Goal: Task Accomplishment & Management: Manage account settings

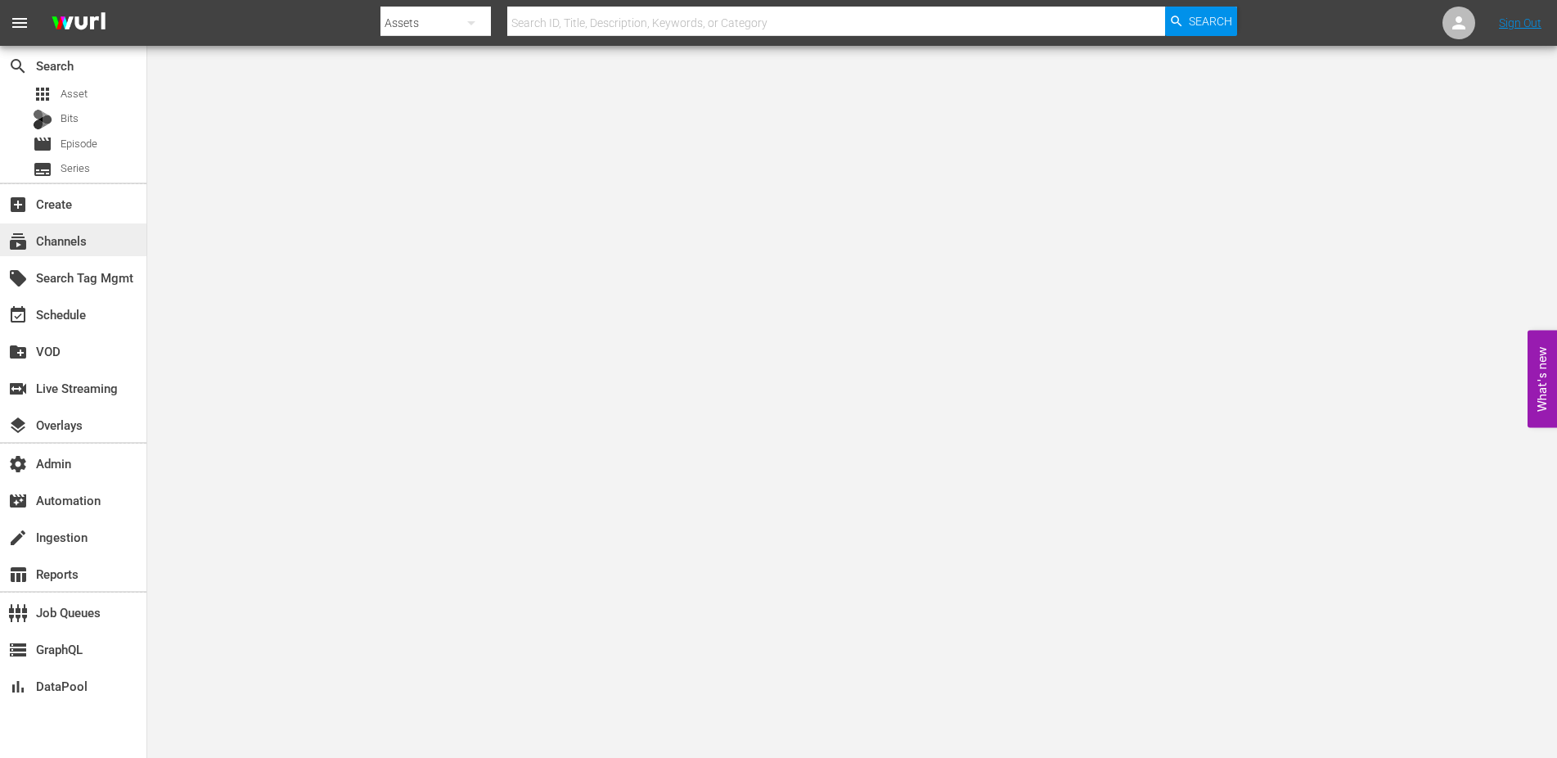
click at [71, 232] on div "subscriptions Channels" at bounding box center [46, 238] width 92 height 15
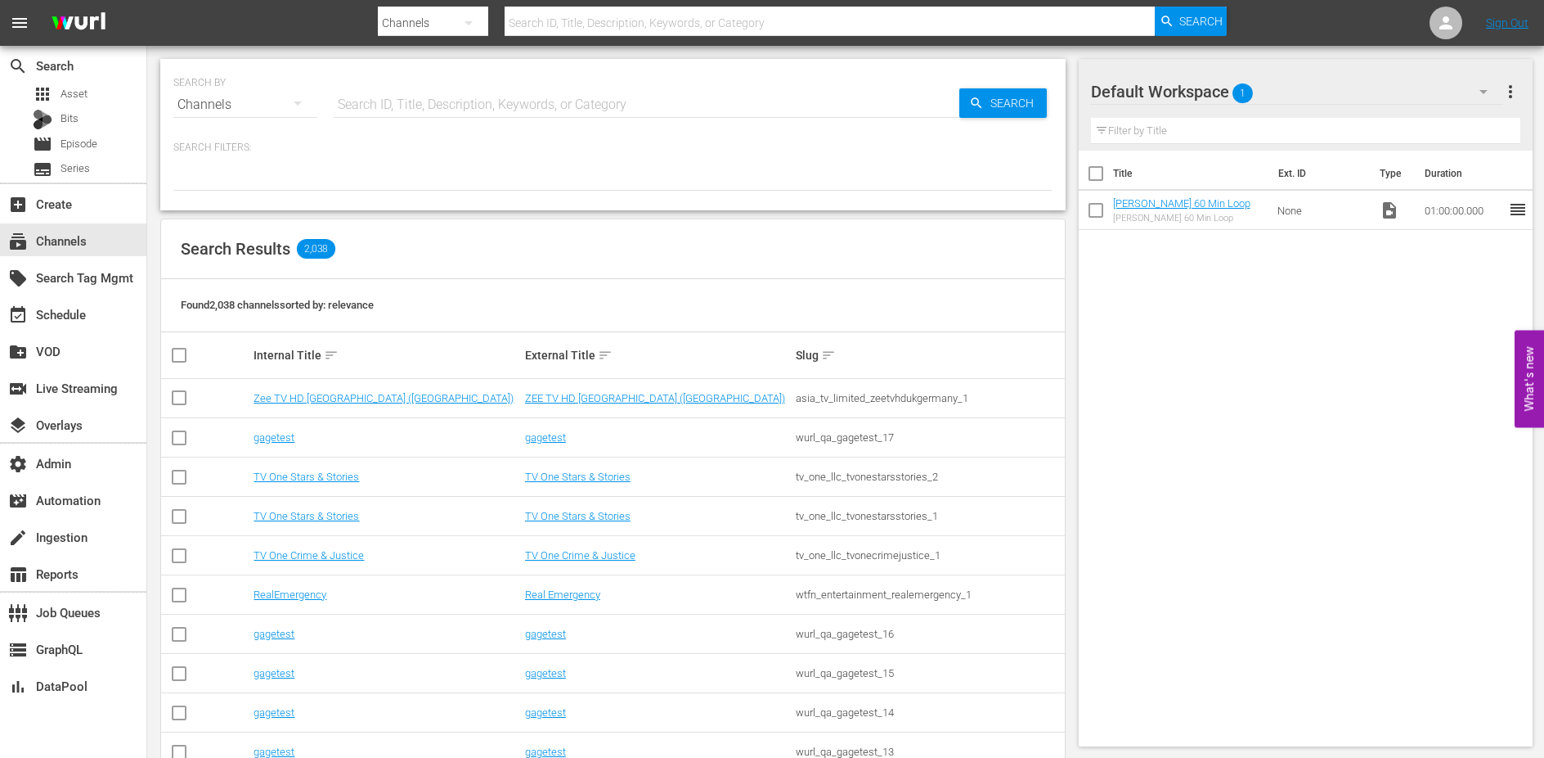
click at [530, 102] on input "text" at bounding box center [647, 104] width 626 height 39
type input "sparkle"
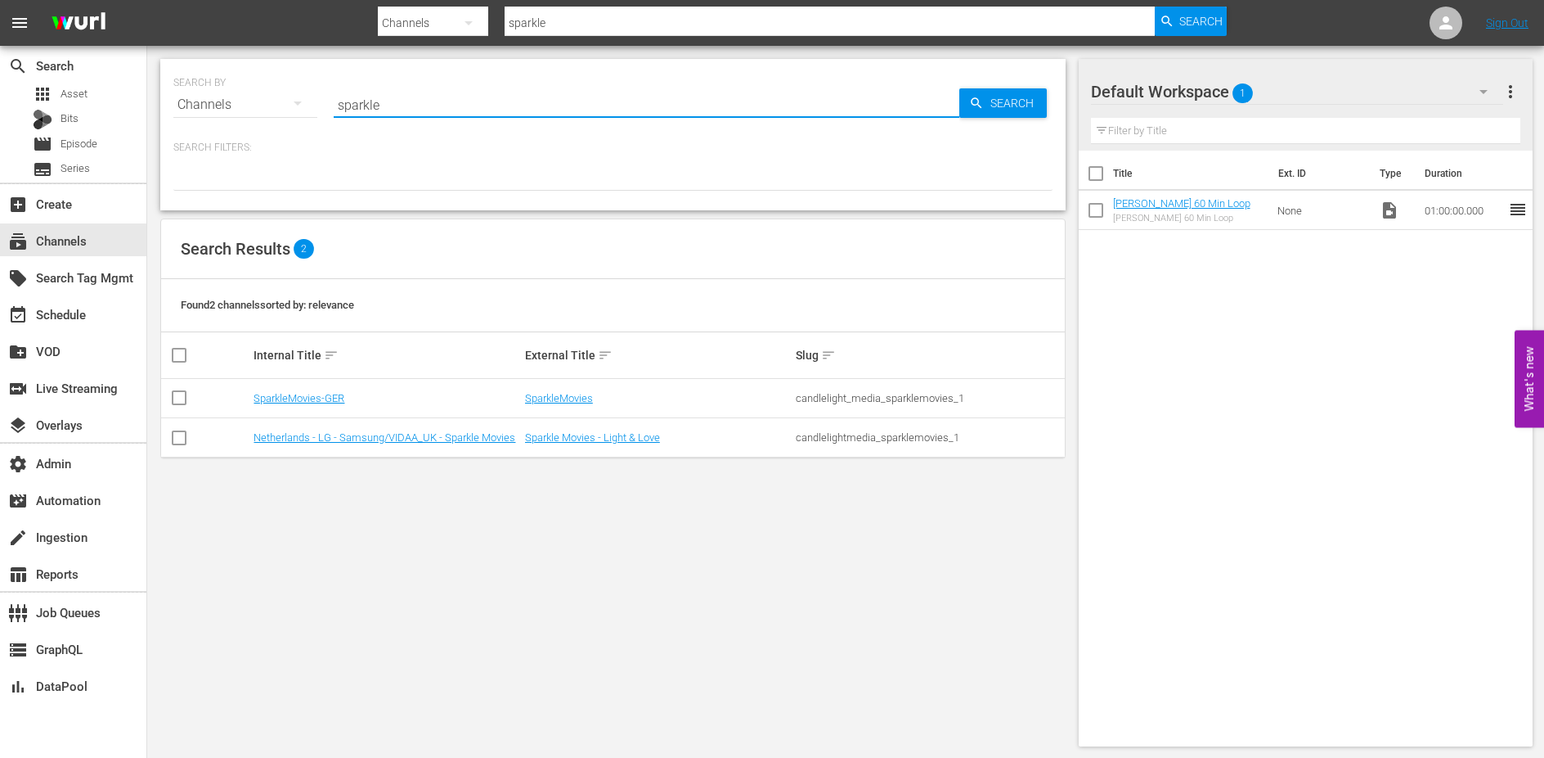
type input "sparkle"
click at [332, 397] on link "SparkleMovies-GER" at bounding box center [299, 398] width 91 height 12
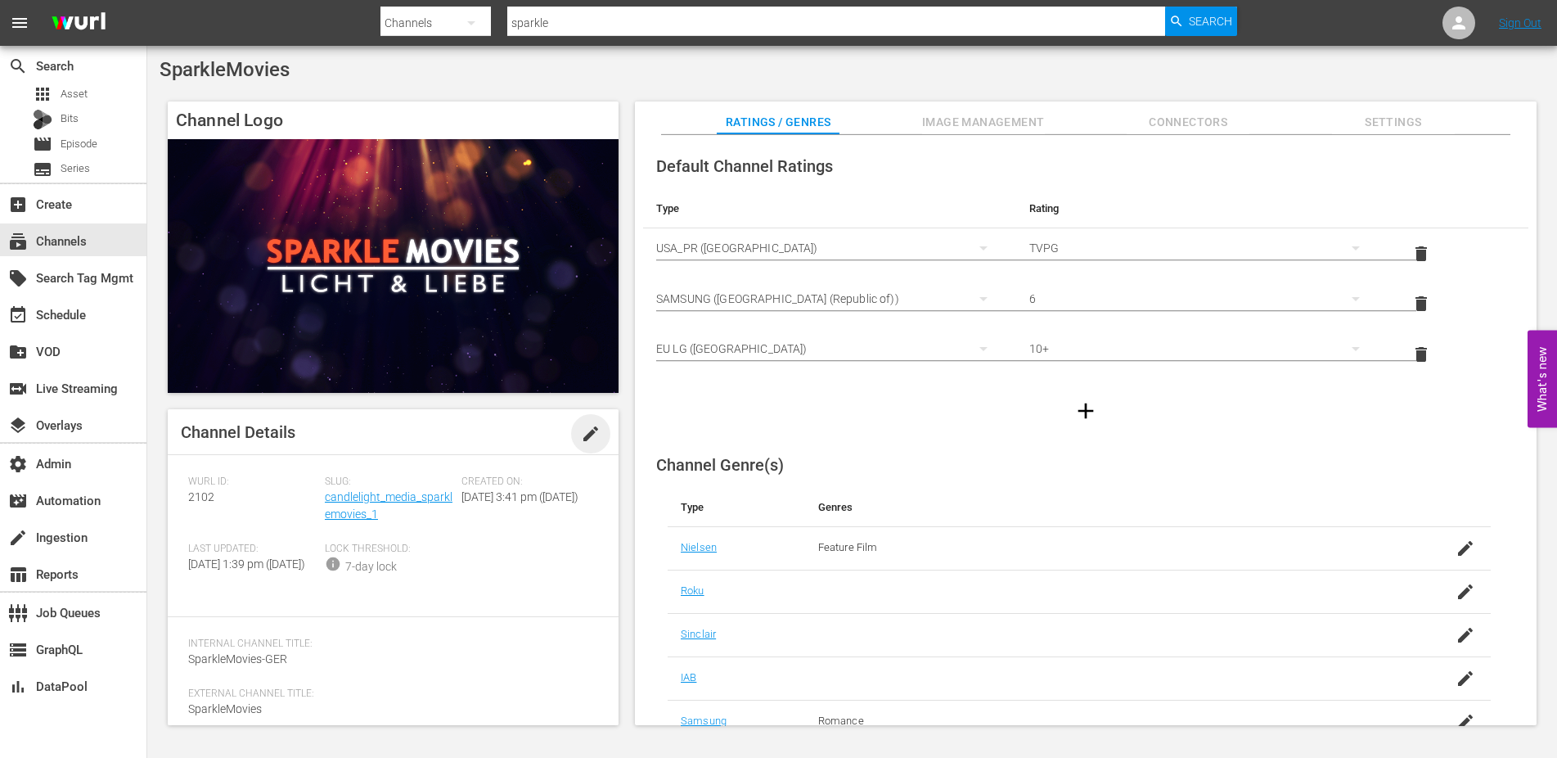
click at [584, 434] on span "edit" at bounding box center [591, 434] width 20 height 20
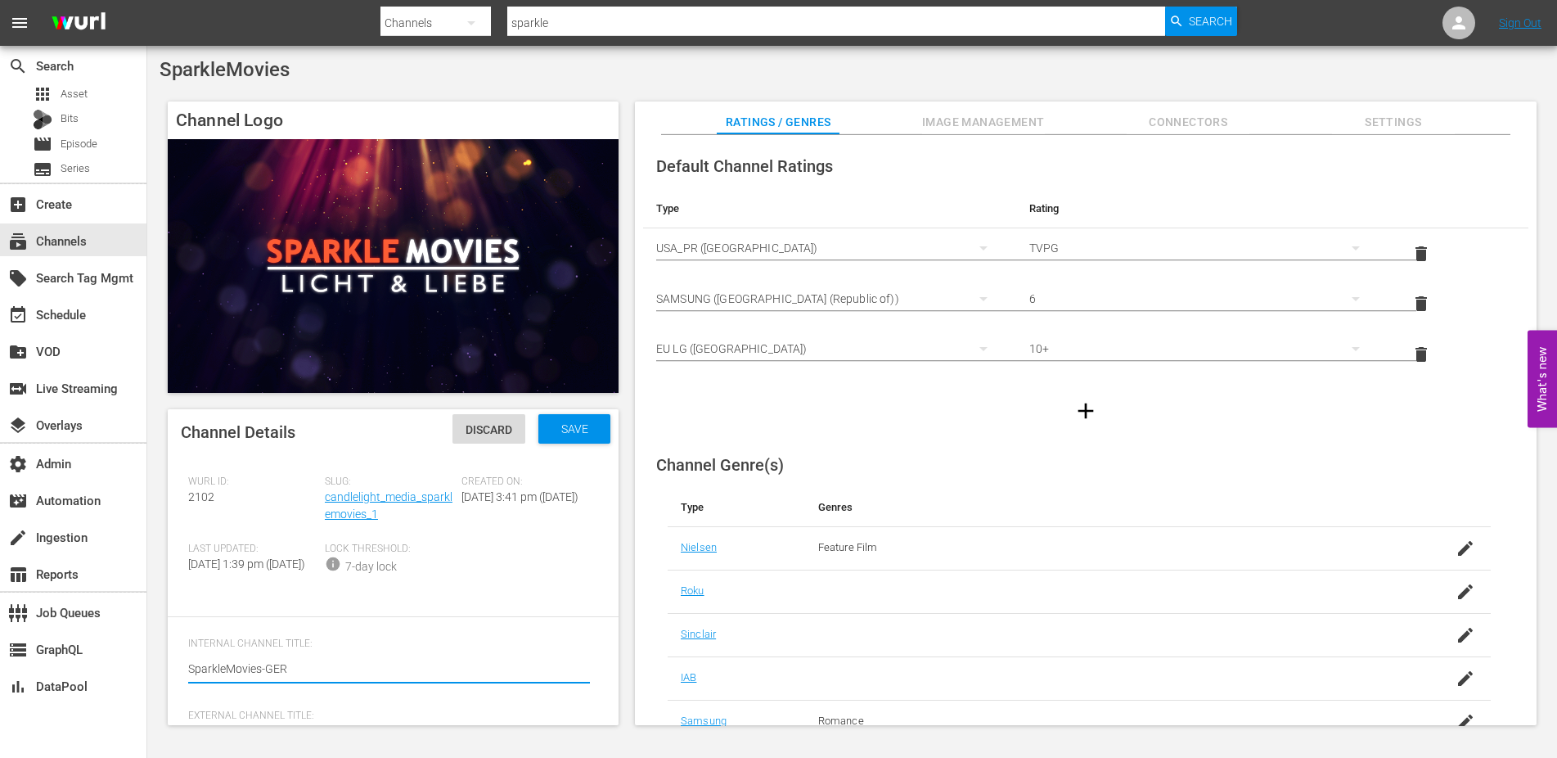
click at [267, 680] on textarea "SparkleMovies-GER" at bounding box center [389, 670] width 402 height 20
type textarea "SparkleMoviesGER"
click at [579, 429] on span "Save" at bounding box center [574, 428] width 53 height 13
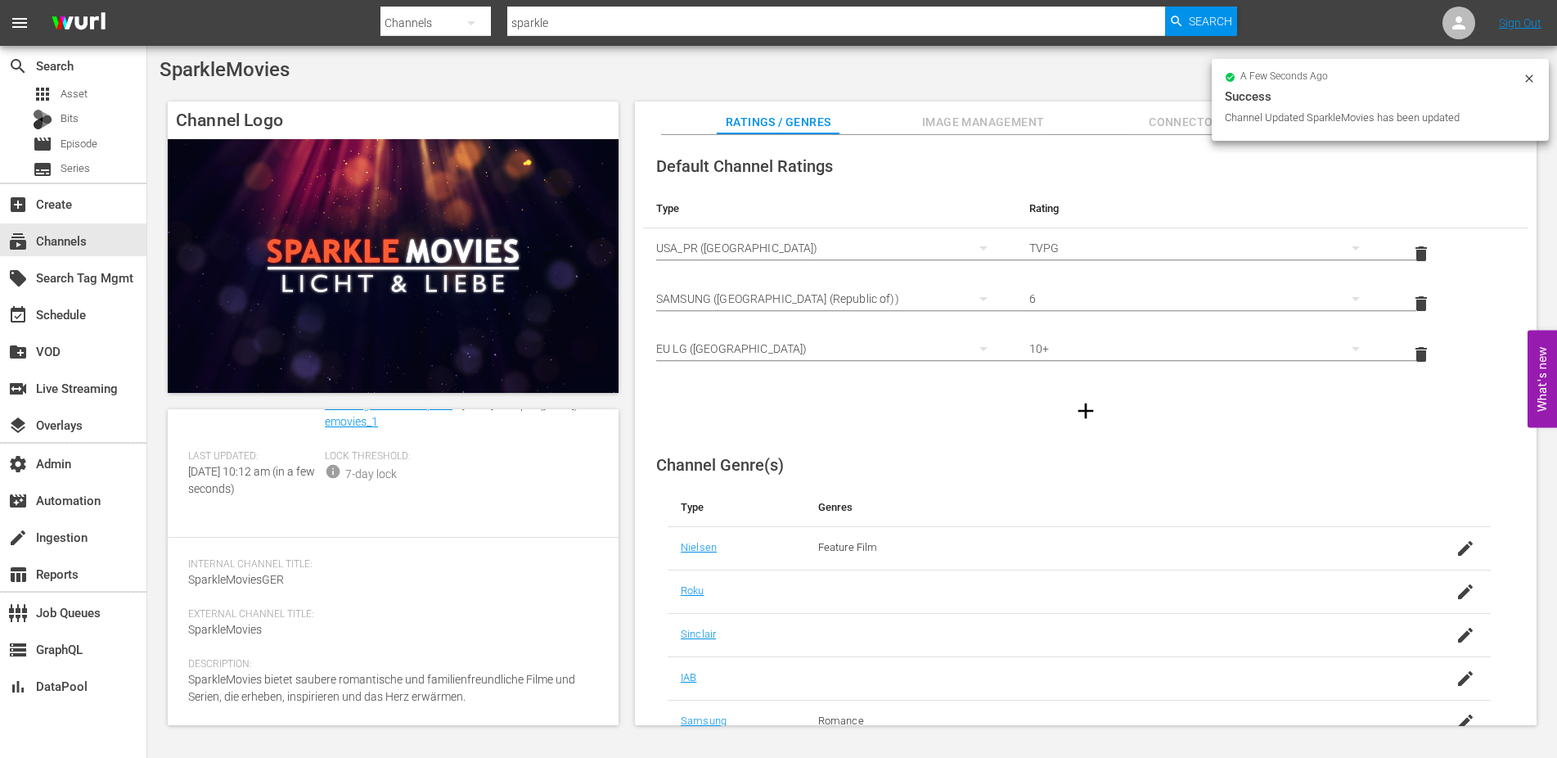
scroll to position [110, 0]
